Goal: Task Accomplishment & Management: Use online tool/utility

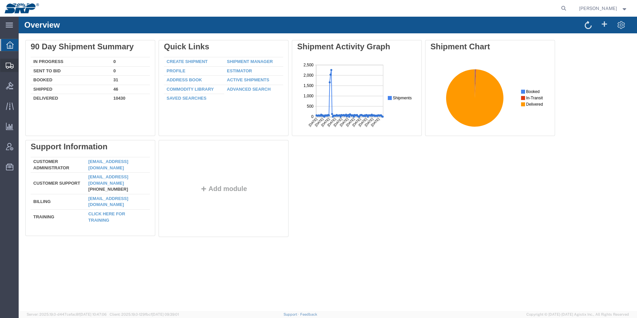
click at [12, 62] on svg-icon at bounding box center [10, 65] width 8 height 7
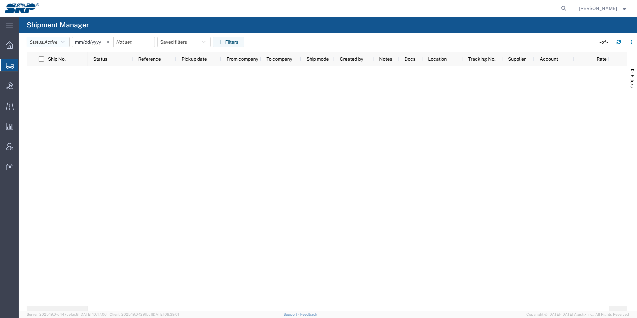
click at [44, 41] on button "Status: Active" at bounding box center [48, 42] width 43 height 11
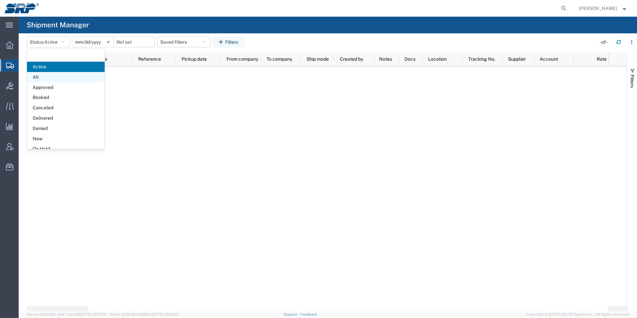
click at [38, 77] on span "All" at bounding box center [66, 77] width 78 height 10
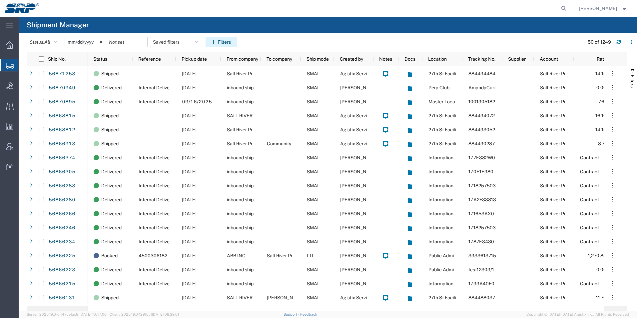
click at [221, 38] on button "Filters" at bounding box center [220, 42] width 31 height 11
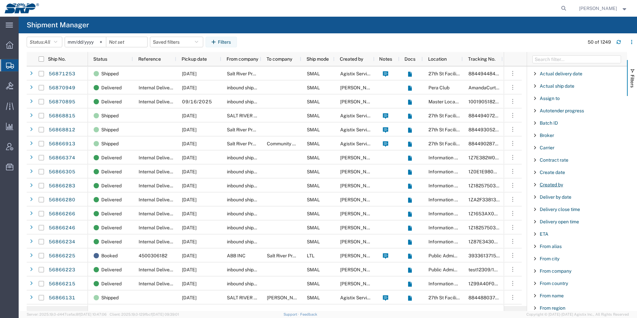
scroll to position [33, 0]
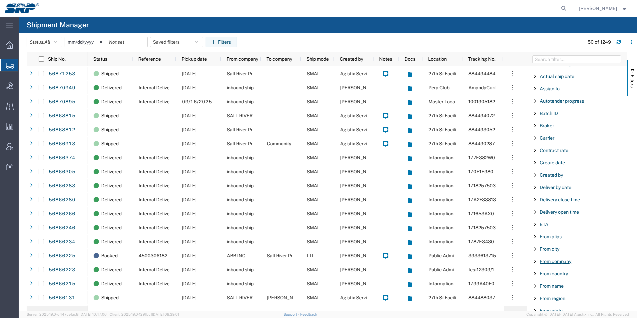
click at [552, 263] on span "From company" at bounding box center [555, 260] width 32 height 5
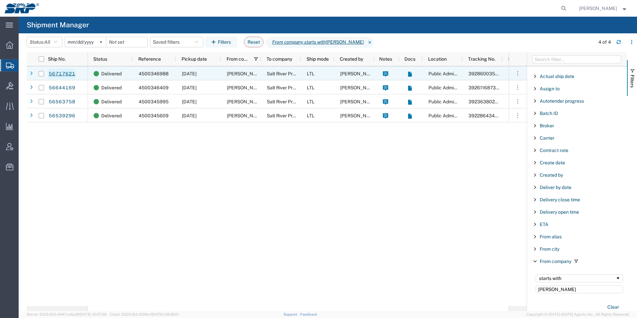
type input "[PERSON_NAME]"
click at [56, 75] on link "56717621" at bounding box center [61, 74] width 27 height 11
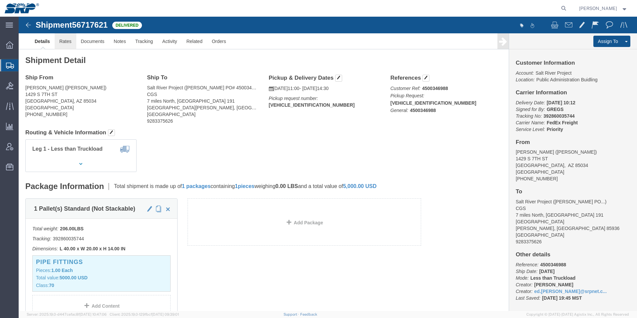
click link "Rates"
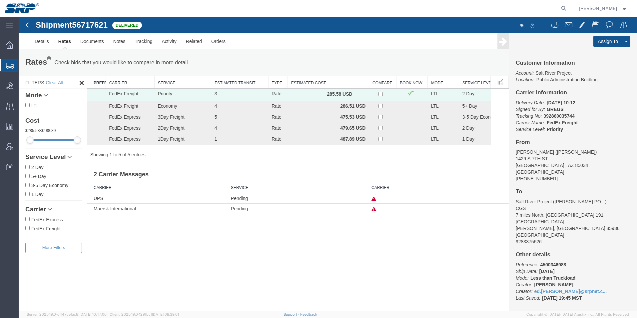
click at [26, 21] on img at bounding box center [28, 25] width 8 height 8
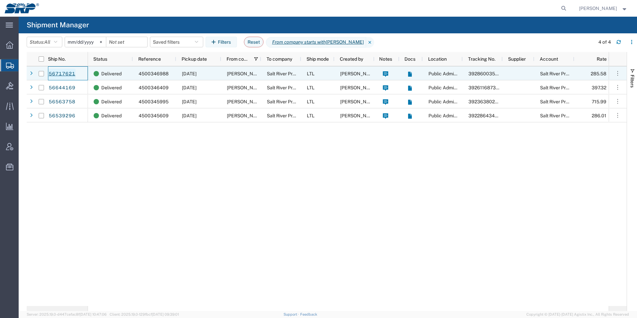
click at [62, 76] on link "56717621" at bounding box center [61, 74] width 27 height 11
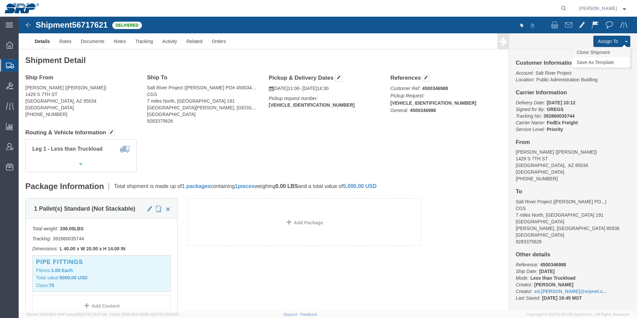
click link "Clone Shipment"
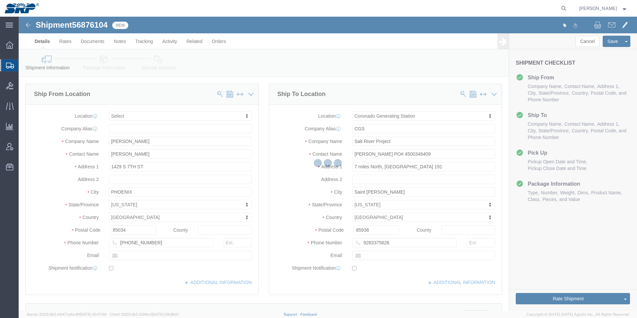
select select
select select "54827"
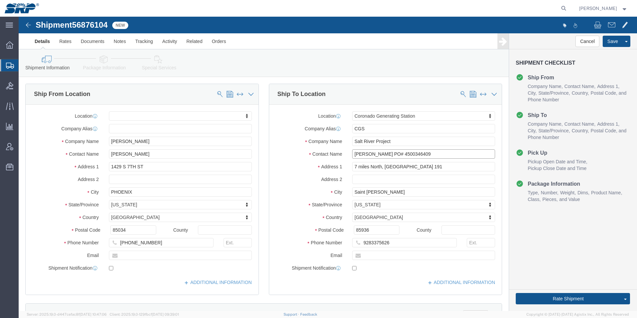
click input "[PERSON_NAME] PO# 4500346409"
drag, startPoint x: 368, startPoint y: 136, endPoint x: 327, endPoint y: 130, distance: 42.0
click div "Location [GEOGRAPHIC_DATA] My Profile Location [GEOGRAPHIC_DATA] Facility [GEOG…"
click input "Warehouse PO# 4500346988 &"
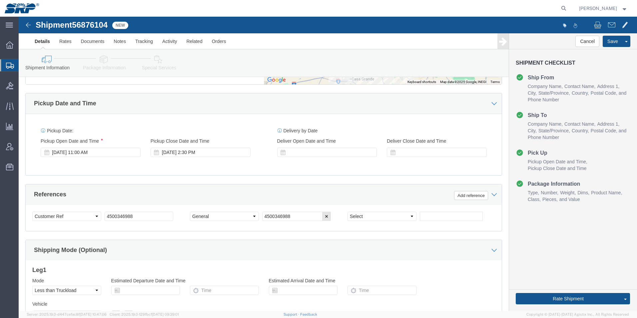
scroll to position [333, 0]
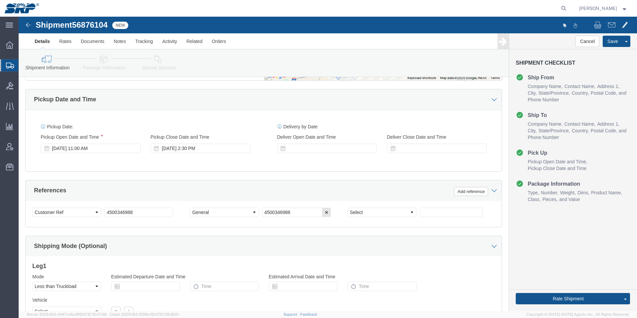
type input "Warehouse PO# 4500346988 & 4500347846"
click input "4500346988"
type input "4500347846"
click input "4500346988"
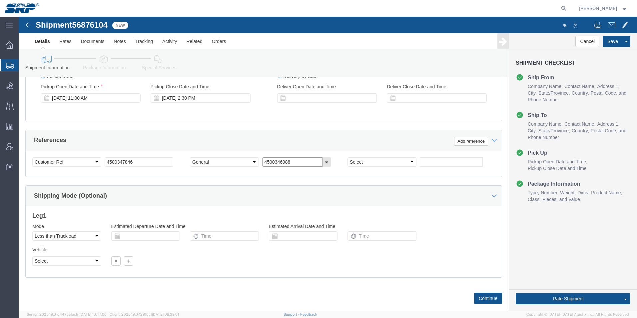
scroll to position [217, 0]
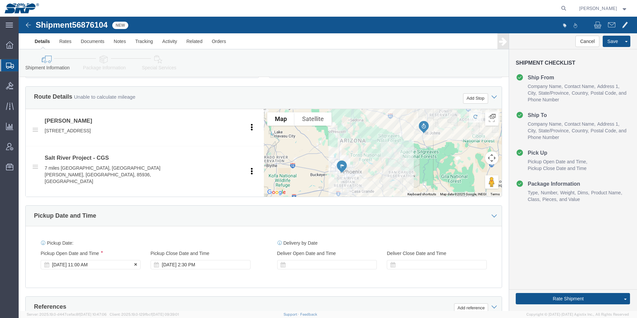
type input "4500346988"
click div "[DATE] 11:00 AM"
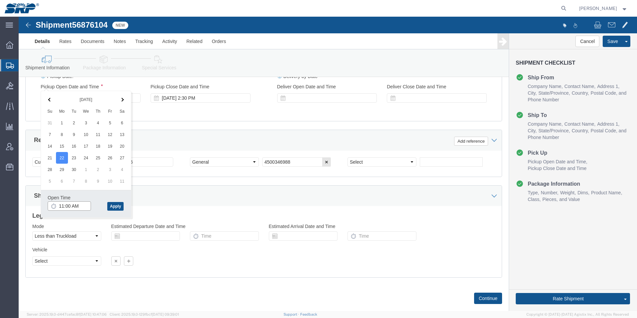
click input "11:00 AM"
type input "7:00 AM"
click button "Apply"
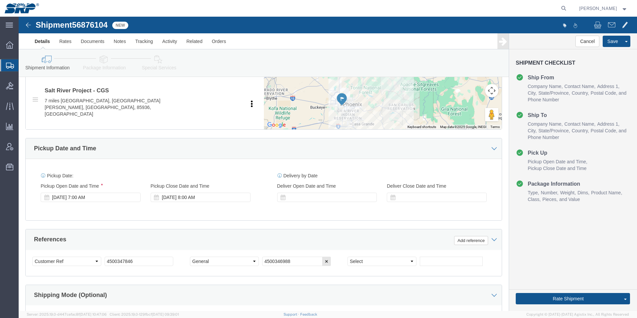
scroll to position [283, 0]
click div
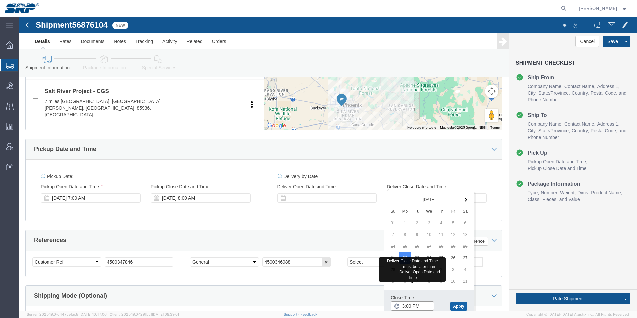
type input "3:00 PM"
click button "Apply"
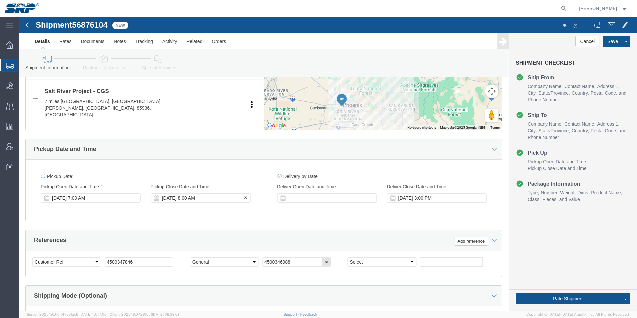
click div "[DATE] 8:00 AM"
type input "11:00 AM"
click button "Apply"
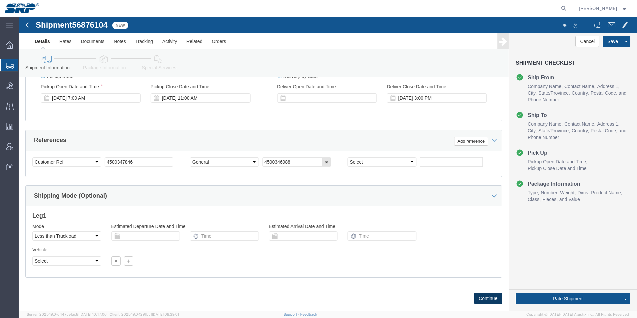
click button "Continue"
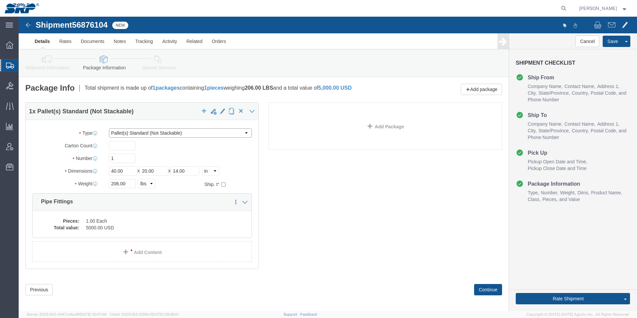
click select "Select Bale(s) Basket(s) Bolt(s) Bottle(s) Buckets Bulk Bundle(s) Can(s) Cardbo…"
select select "TUB"
click select "Select Bale(s) Basket(s) Bolt(s) Bottle(s) Buckets Bulk Bundle(s) Can(s) Cardbo…"
type input "38.00"
type input "6.00"
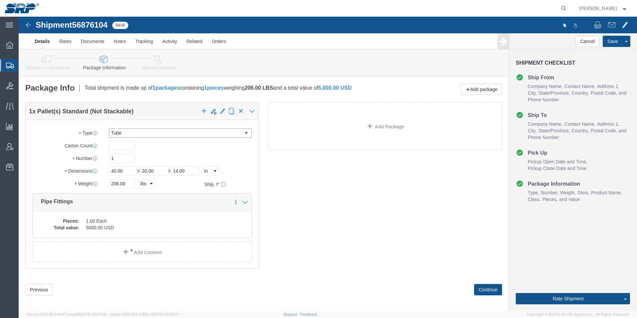
type input "6.00"
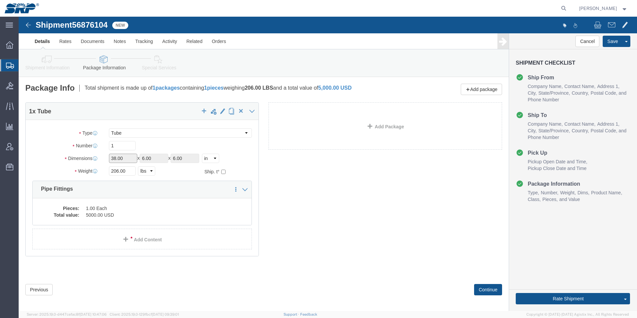
drag, startPoint x: 111, startPoint y: 145, endPoint x: 97, endPoint y: 142, distance: 13.9
click input "38.00"
click select "Select Bale(s) Basket(s) Bolt(s) Bottle(s) Buckets Bulk Bundle(s) Can(s) Cardbo…"
select select "YRPK"
click select "Select Bale(s) Basket(s) Bolt(s) Bottle(s) Buckets Bulk Bundle(s) Can(s) Cardbo…"
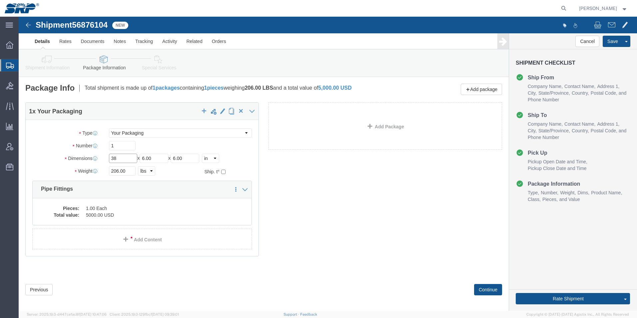
type input "3"
click input "246"
type input "264"
type input "4"
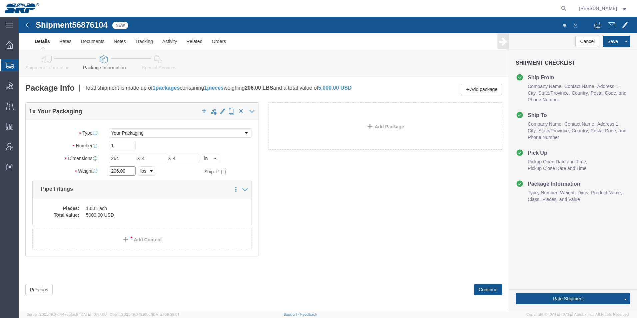
drag, startPoint x: 110, startPoint y: 153, endPoint x: 13, endPoint y: 145, distance: 97.3
click div "Package Type Select Bale(s) Basket(s) Bolt(s) Bottle(s) Buckets Bulk Bundle(s) …"
type input "18"
click dd "1.00 Each"
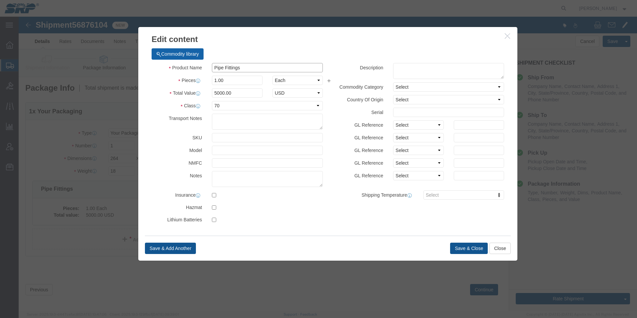
drag, startPoint x: 226, startPoint y: 49, endPoint x: 144, endPoint y: 42, distance: 82.6
click div "Commodity library Product Name Pipe Fittings Pieces 1.00 Select Bag Barrels 100…"
type input "Tube"
drag, startPoint x: 215, startPoint y: 74, endPoint x: 132, endPoint y: 71, distance: 84.0
click div "Product Name Tube Pieces 1.00 Select Bag Barrels 100Board Feet Bottle Box Blist…"
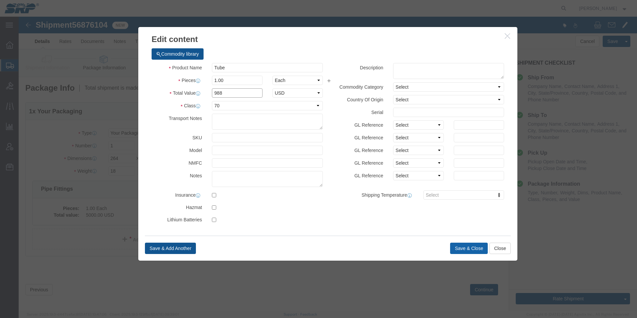
type input "988"
click button "Save & Close"
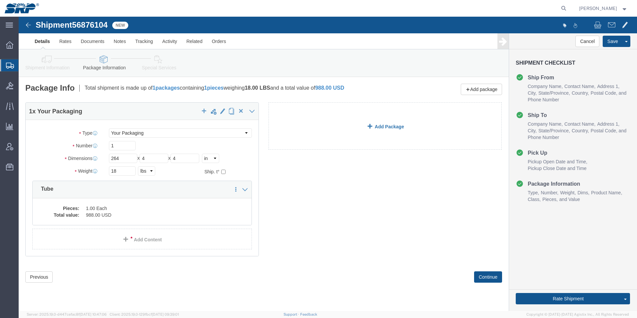
click link "Add Package"
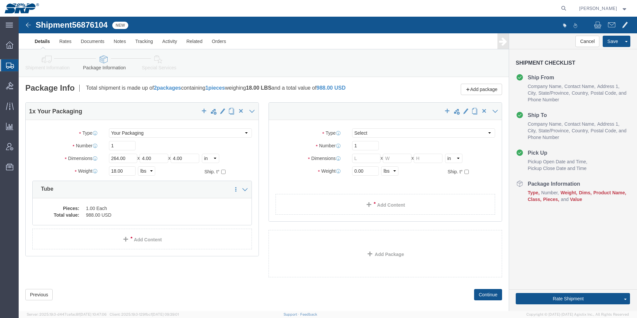
select select "CBOX"
drag, startPoint x: 344, startPoint y: 141, endPoint x: 300, endPoint y: 140, distance: 44.0
click div "Dimensions Separate dimensions for each package, Length x Width x Height Length…"
type input "10"
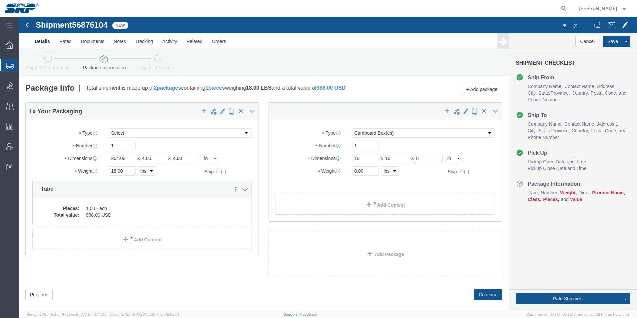
type input "8"
drag, startPoint x: 347, startPoint y: 154, endPoint x: 268, endPoint y: 149, distance: 79.8
click div "Package Type Select Bale(s) Basket(s) Bolt(s) Bottle(s) Buckets Bulk Bundle(s) …"
type input "12"
click link "Add Content"
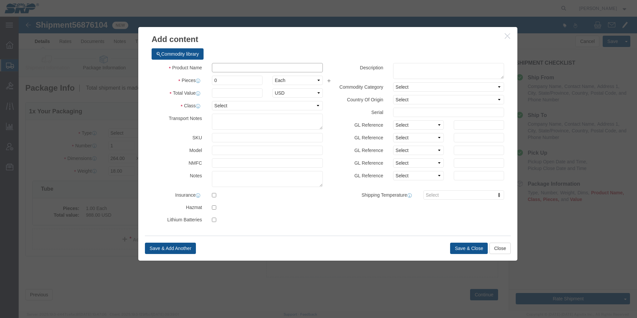
click input "text"
type input "Fittings"
drag, startPoint x: 203, startPoint y: 62, endPoint x: 134, endPoint y: 51, distance: 69.8
click div "Product Name Fittings Pieces 0 Select Bag Barrels 100Board Feet Bottle Box Blis…"
type input "1"
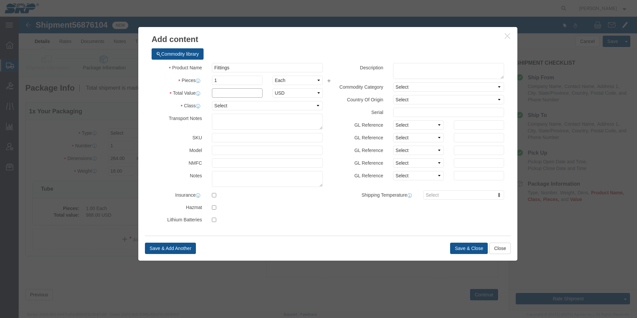
click input "text"
type input "500"
click select "Select 50 55 60 65 70 85 92.5 100 125 175 250 300 400"
select select "70"
click select "Select 50 55 60 65 70 85 92.5 100 125 175 250 300 400"
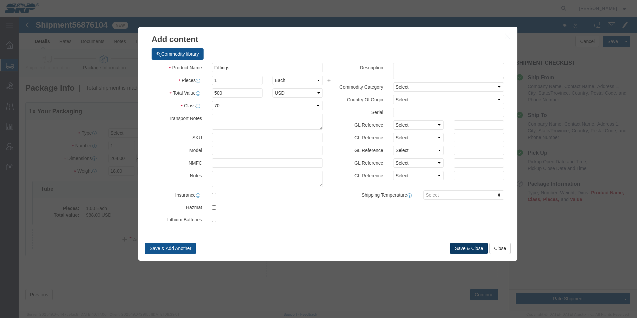
click button "Save & Close"
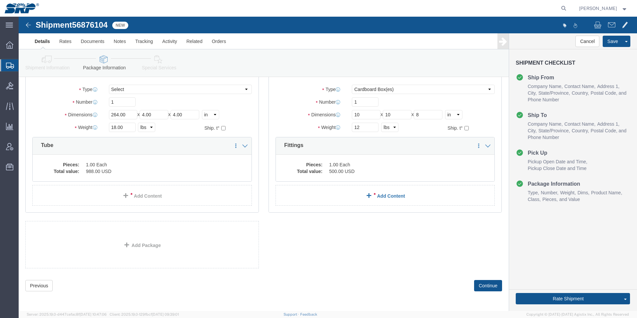
scroll to position [44, 0]
click link "Add Package"
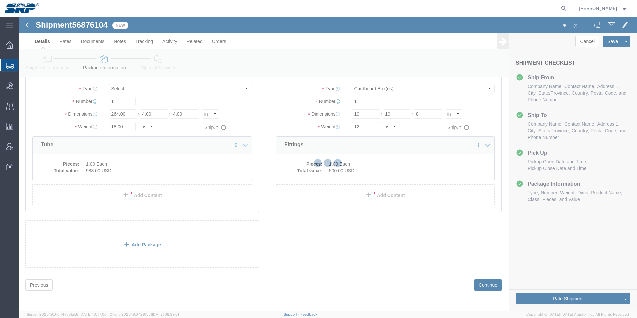
scroll to position [0, 0]
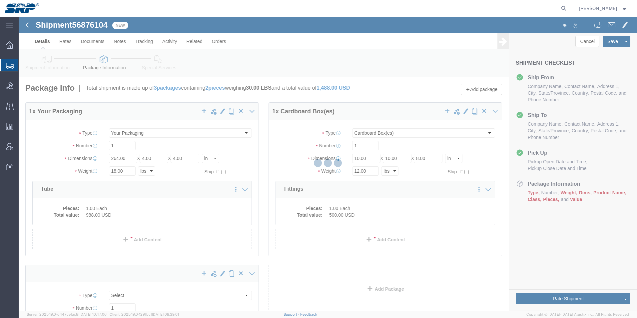
select select "CBOX"
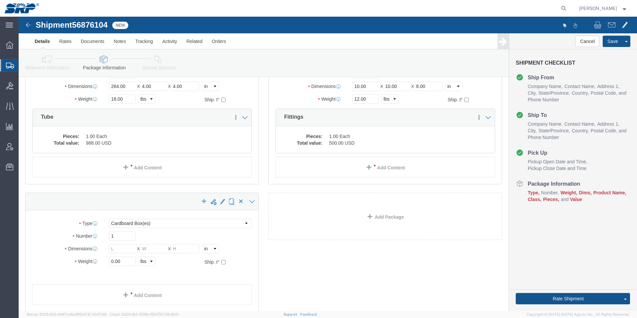
scroll to position [100, 0]
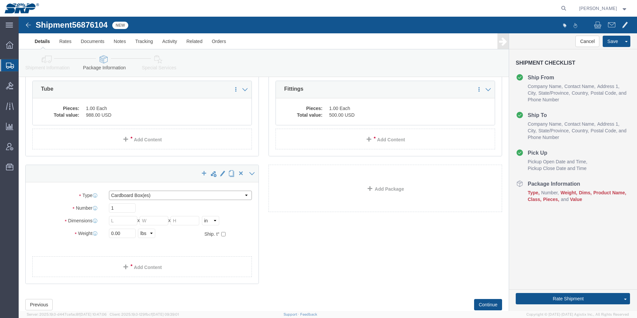
click select "Select Bale(s) Basket(s) Bolt(s) Bottle(s) Buckets Bulk Bundle(s) Can(s) Cardbo…"
select select "PSNS"
click select "Select Bale(s) Basket(s) Bolt(s) Bottle(s) Buckets Bulk Bundle(s) Can(s) Cardbo…"
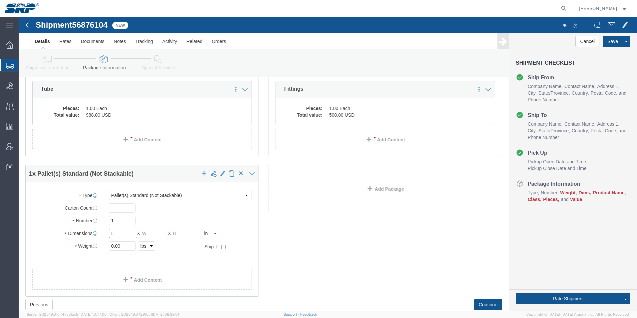
drag, startPoint x: 109, startPoint y: 215, endPoint x: 62, endPoint y: 216, distance: 46.3
click div "Dimensions Length x Width x Height Select cm ft in"
type input "32"
type input "25"
type input "21"
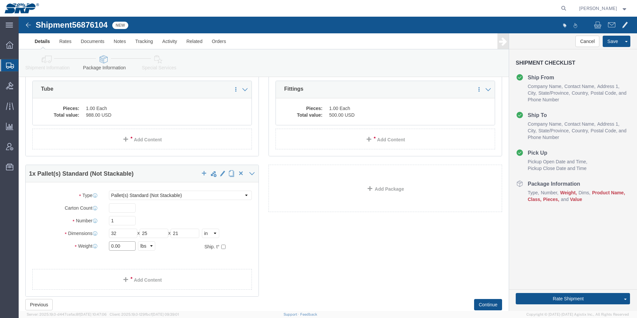
drag, startPoint x: 104, startPoint y: 228, endPoint x: 75, endPoint y: 225, distance: 29.2
click div "Weight 0.00 Select kgs lbs Ship. t°"
type input "252"
click link "Add Content"
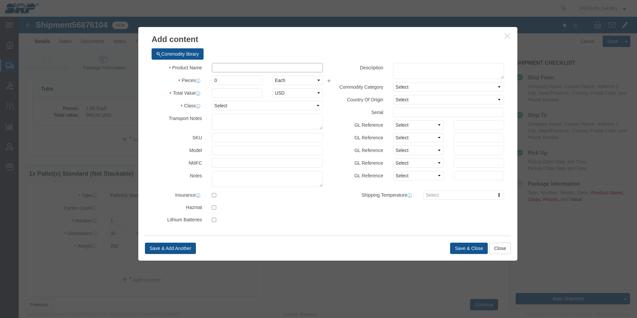
click input "text"
type input "Pipe fittings"
drag, startPoint x: 208, startPoint y: 62, endPoint x: 142, endPoint y: 57, distance: 66.5
click div "Product Name Pipe fittings Pieces 0 Select Bag Barrels 100Board Feet Bottle Box…"
type input "1"
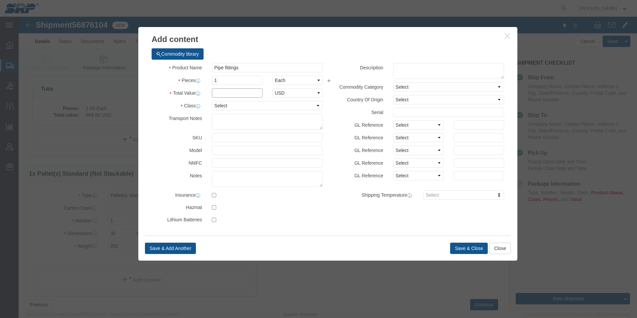
click input "text"
type input "1000"
click select "Select 50 55 60 65 70 85 92.5 100 125 175 250 300 400"
select select "70"
click select "Select 50 55 60 65 70 85 92.5 100 125 175 250 300 400"
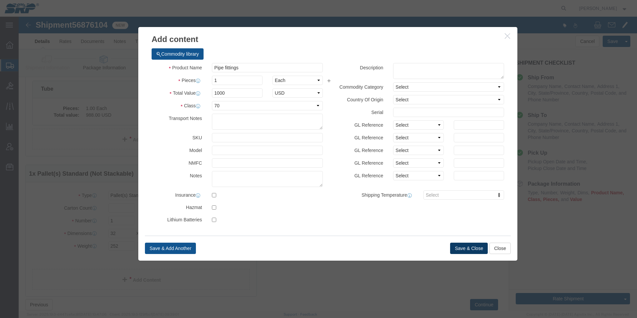
click button "Save & Close"
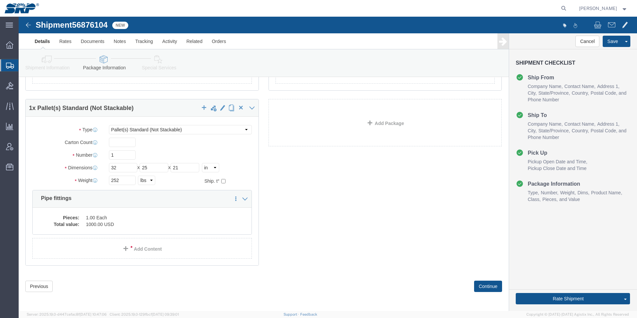
scroll to position [167, 0]
click button "Continue"
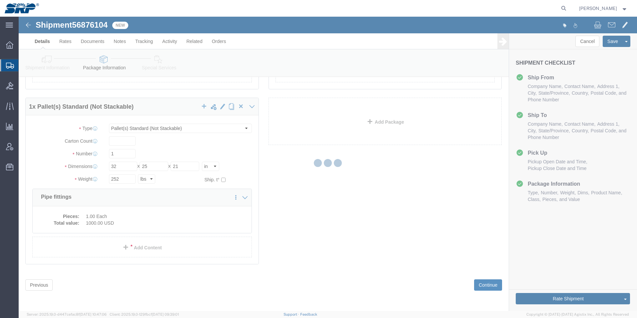
select select
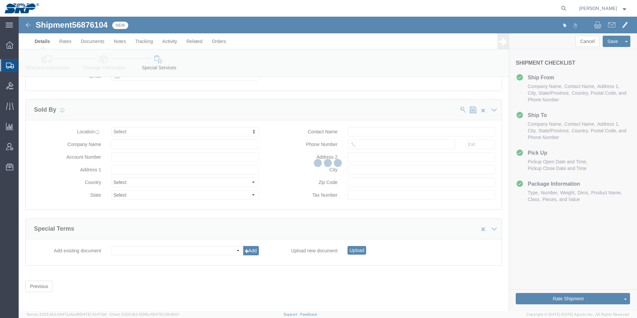
scroll to position [665, 0]
select select "COSTCENTER"
select select "66852"
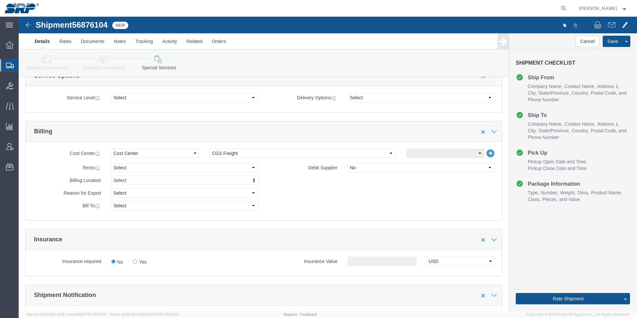
scroll to position [232, 0]
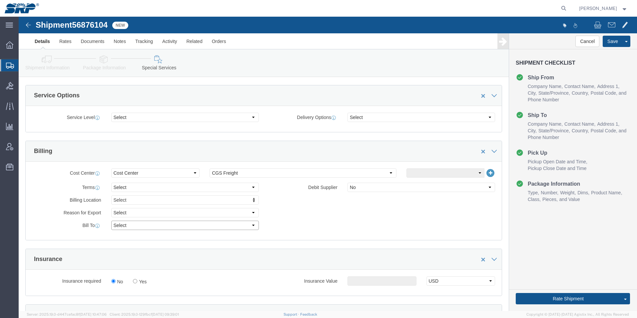
click select "Select Recipient Account Sender/Shipper Third Party Account"
select select "RCPN"
click select "Select Recipient Account Sender/Shipper Third Party Account"
type input "Salt River Project"
type input "7 miles North, [GEOGRAPHIC_DATA] 191"
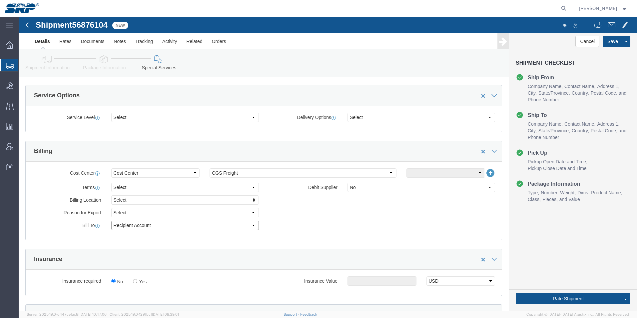
select select "US"
select select "AZ"
type input "9283375626"
type input "Warehouse PO# 4500346988 & 4500347846"
type input "Saint [PERSON_NAME]"
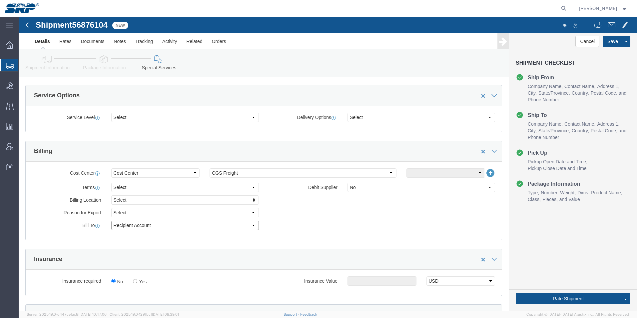
type input "85936"
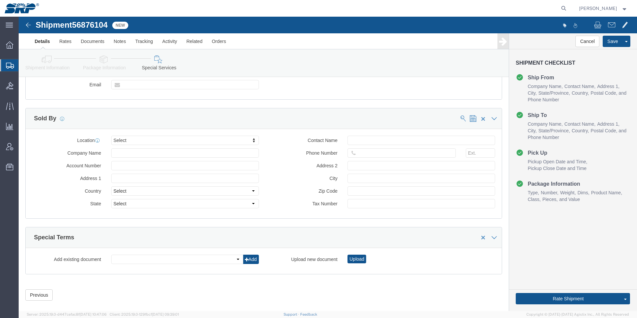
scroll to position [793, 0]
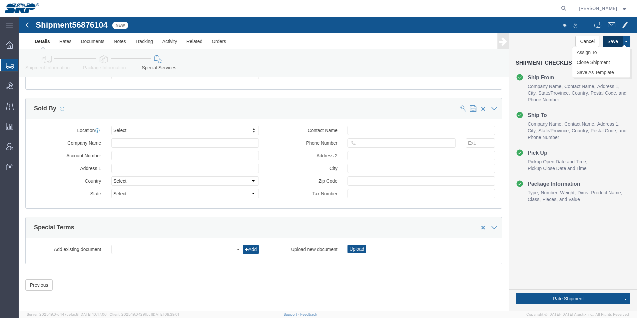
click button "Save"
drag, startPoint x: 10, startPoint y: 67, endPoint x: 45, endPoint y: 77, distance: 36.1
click at [10, 67] on icon at bounding box center [10, 66] width 8 height 6
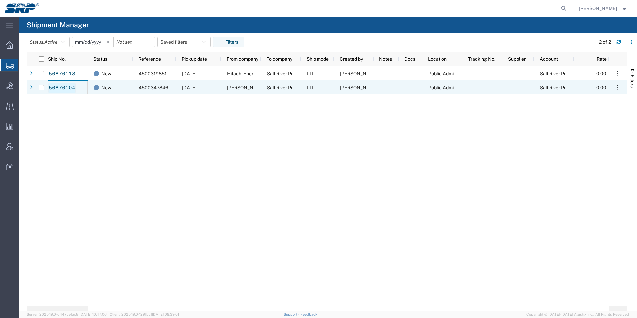
click at [65, 90] on link "56876104" at bounding box center [61, 88] width 27 height 11
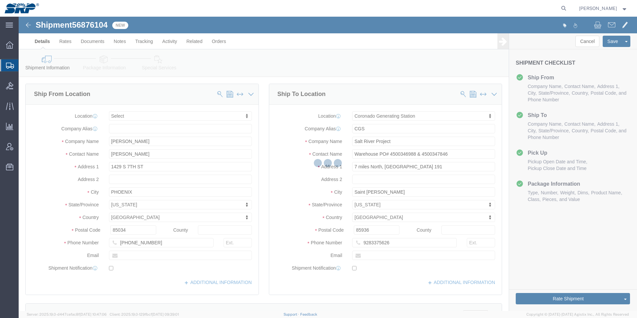
select select
select select "54827"
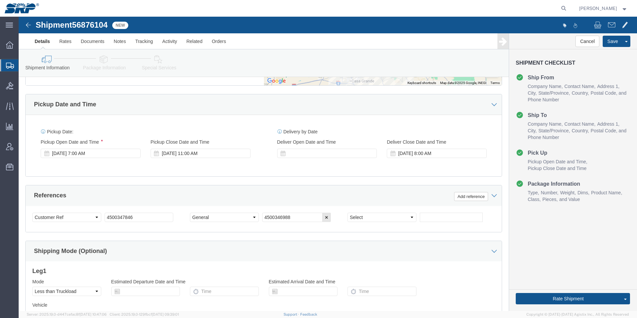
scroll to position [333, 0]
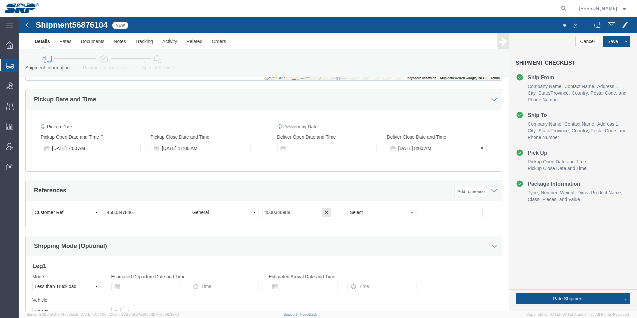
click div "[DATE] 8:00 AM"
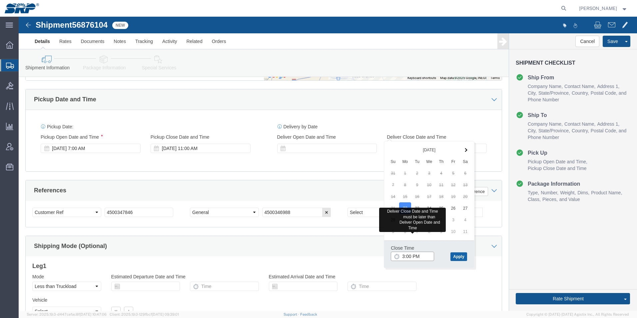
type input "3:00 PM"
click button "Apply"
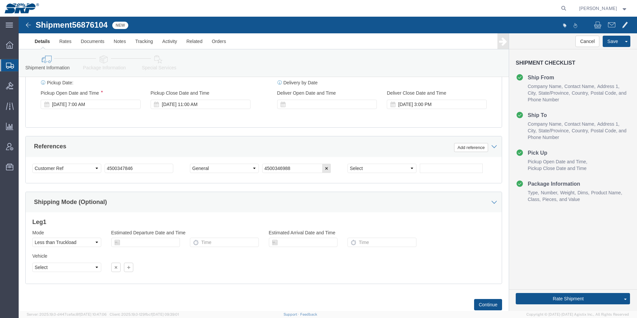
scroll to position [383, 0]
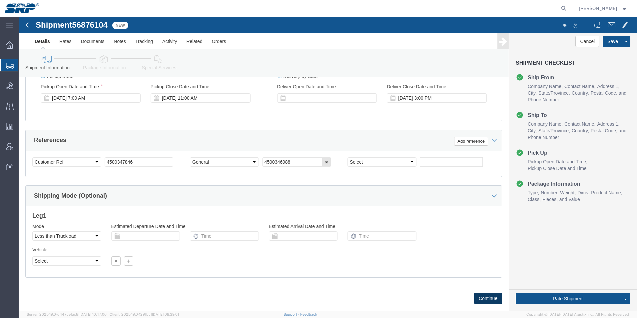
click button "Continue"
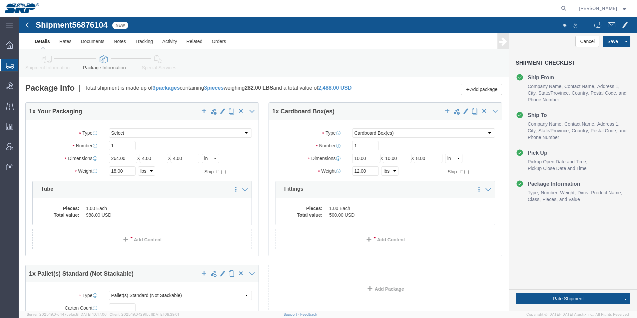
click link "Shipment Information"
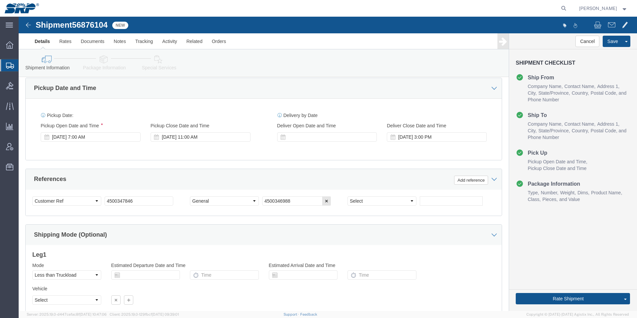
scroll to position [366, 0]
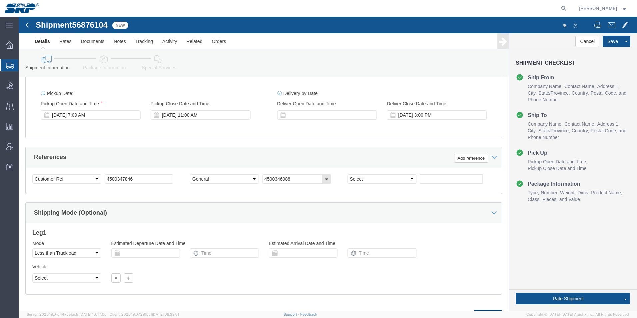
click button "Continue"
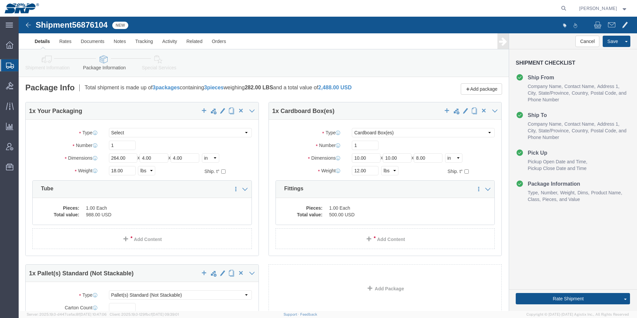
scroll to position [0, 0]
click button "Rate Shipment"
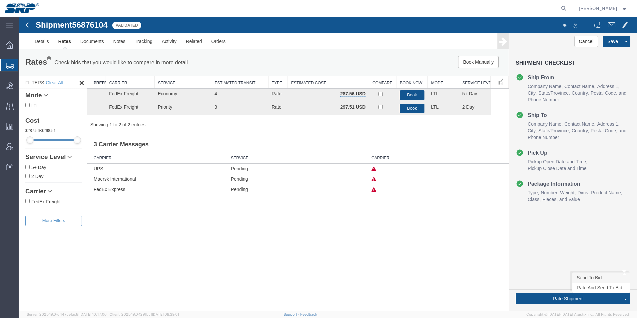
click at [588, 277] on link "Send To Bid" at bounding box center [601, 277] width 58 height 10
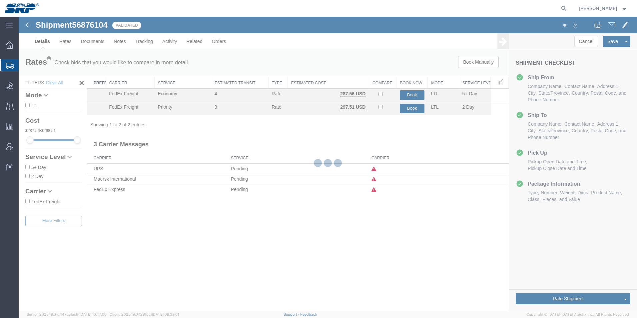
select select "54827"
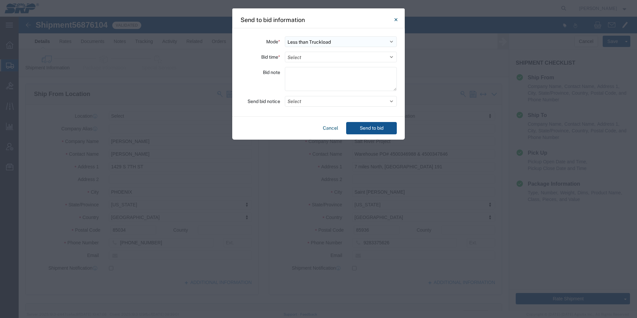
click at [320, 40] on select "Select Small Parcel Truckload Air Rail Less than Truckload Ocean Freight Multi-…" at bounding box center [341, 41] width 112 height 11
select select "TL"
click at [285, 36] on select "Select Small Parcel Truckload Air Rail Less than Truckload Ocean Freight Multi-…" at bounding box center [341, 41] width 112 height 11
click at [308, 56] on select "Select 30 Min (Rush) 1 Hour (Rush) 2 Hours (Rush) 4 Hours (Rush) 8 Hours (Rush)…" at bounding box center [341, 57] width 112 height 11
select select "8"
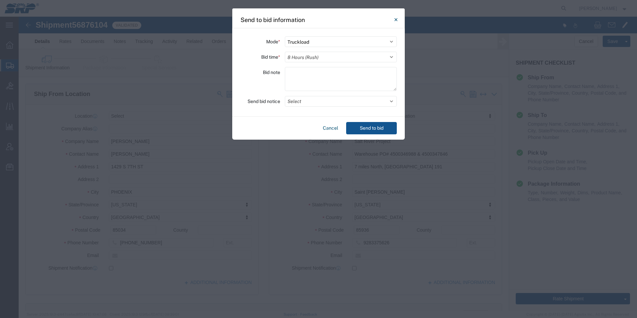
click at [285, 52] on select "Select 30 Min (Rush) 1 Hour (Rush) 2 Hours (Rush) 4 Hours (Rush) 8 Hours (Rush)…" at bounding box center [341, 57] width 112 height 11
click at [303, 73] on textarea at bounding box center [341, 79] width 112 height 24
click at [295, 103] on button "Select" at bounding box center [341, 101] width 112 height 11
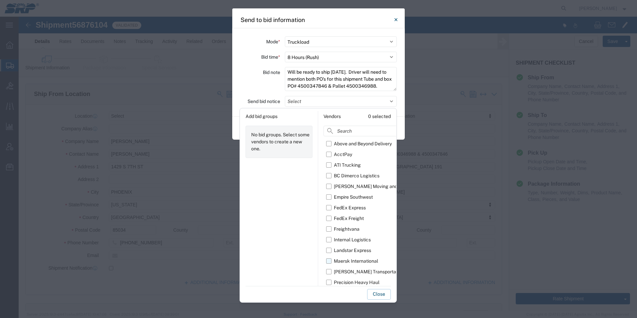
click at [328, 260] on label "Maersk International" at bounding box center [372, 260] width 92 height 11
click at [0, 0] on input "Maersk International" at bounding box center [0, 0] width 0 height 0
click at [379, 292] on button "Close" at bounding box center [379, 294] width 24 height 11
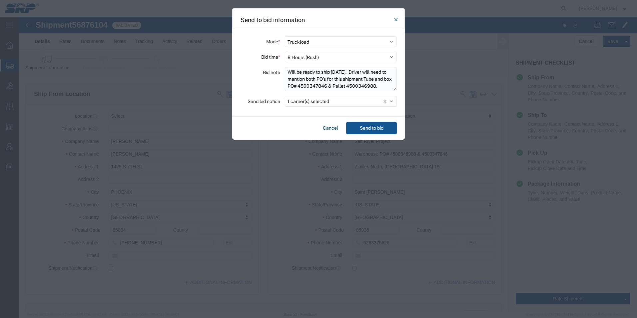
scroll to position [0, 0]
click at [381, 79] on textarea "Will be ready to ship [DATE]. Driver will need to mention both PO's for this sh…" at bounding box center [341, 79] width 112 height 24
type textarea "Will be ready to ship [DATE]. Driver will need to mention both PO's for this sh…"
click at [367, 126] on button "Send to bid" at bounding box center [371, 128] width 51 height 12
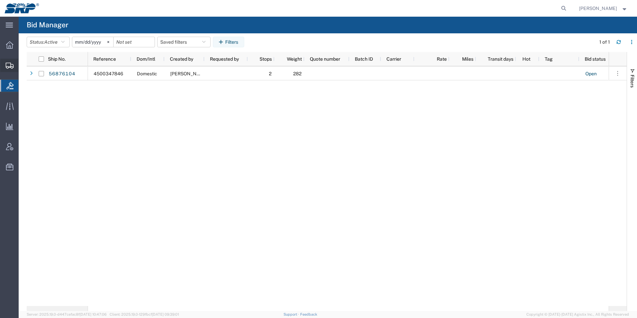
click at [7, 62] on svg-icon at bounding box center [10, 65] width 8 height 7
